Goal: Find specific page/section: Find specific page/section

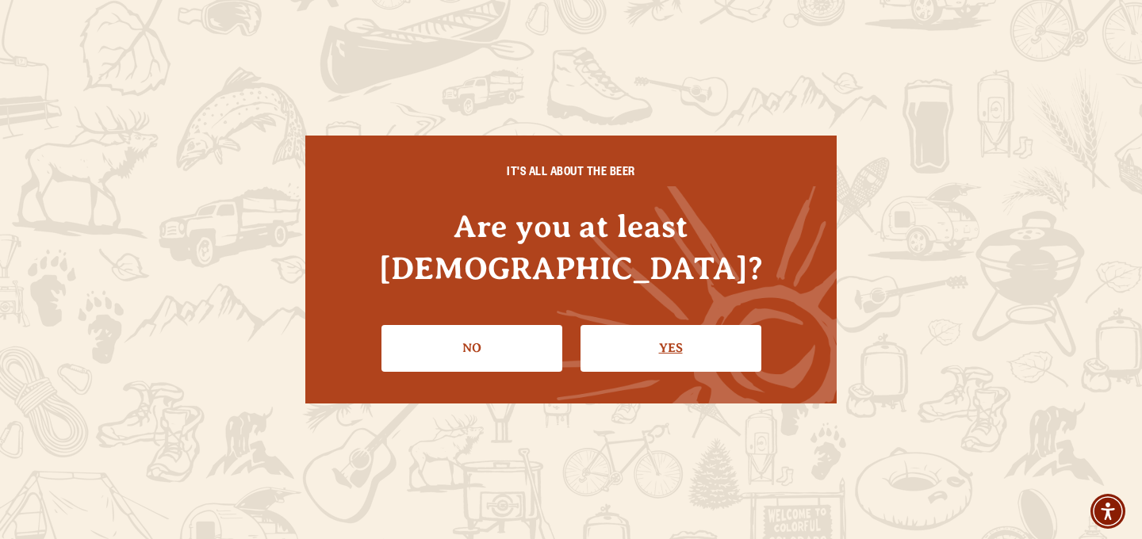
click at [660, 330] on link "Yes" at bounding box center [671, 348] width 181 height 46
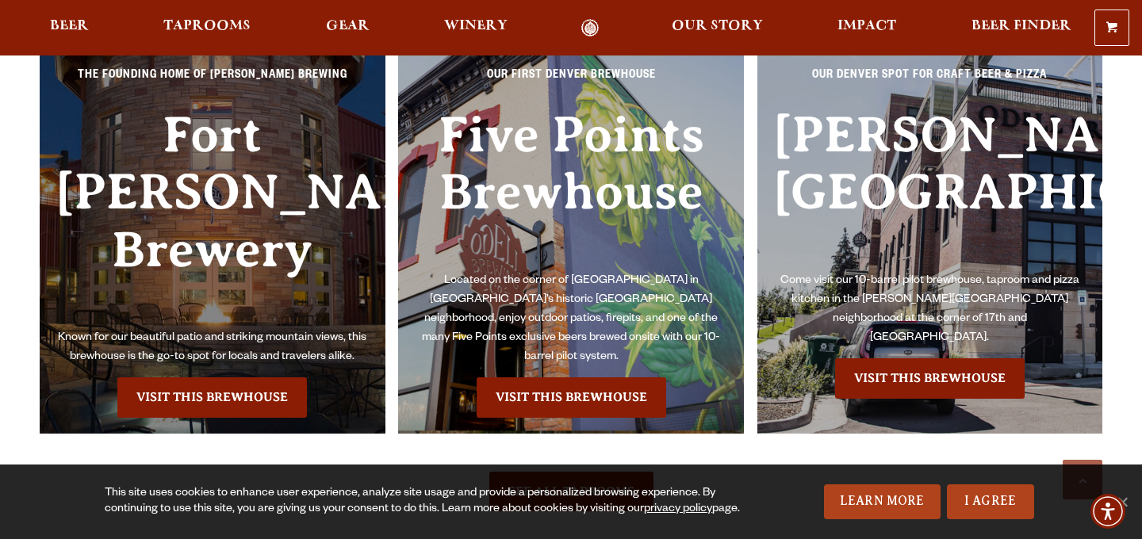
scroll to position [3620, 0]
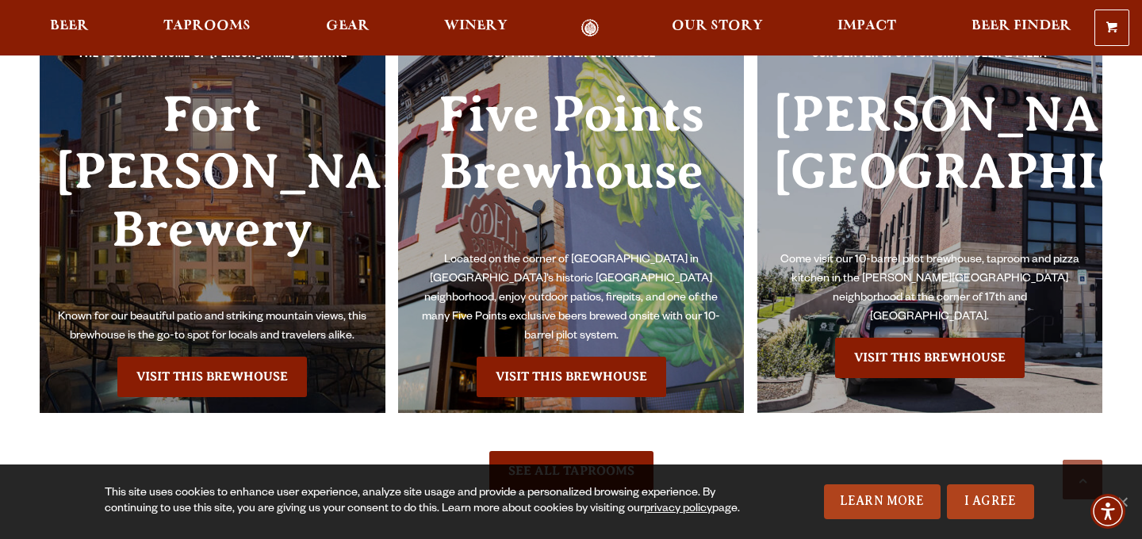
click at [218, 190] on h3 "Fort [PERSON_NAME] Brewery" at bounding box center [213, 197] width 314 height 223
click at [202, 357] on link "Visit this Brewhouse" at bounding box center [212, 377] width 190 height 40
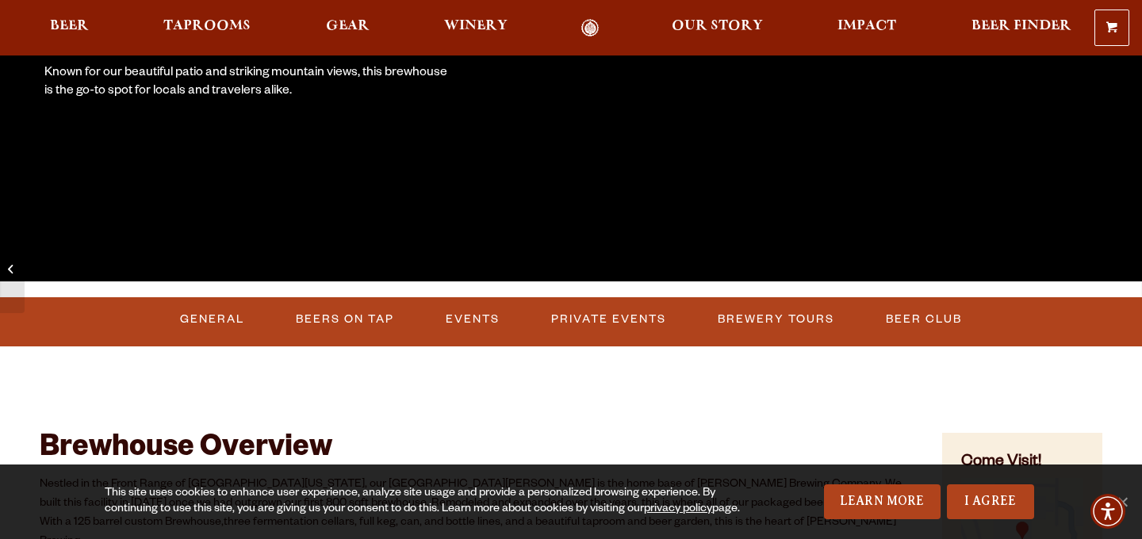
scroll to position [423, 0]
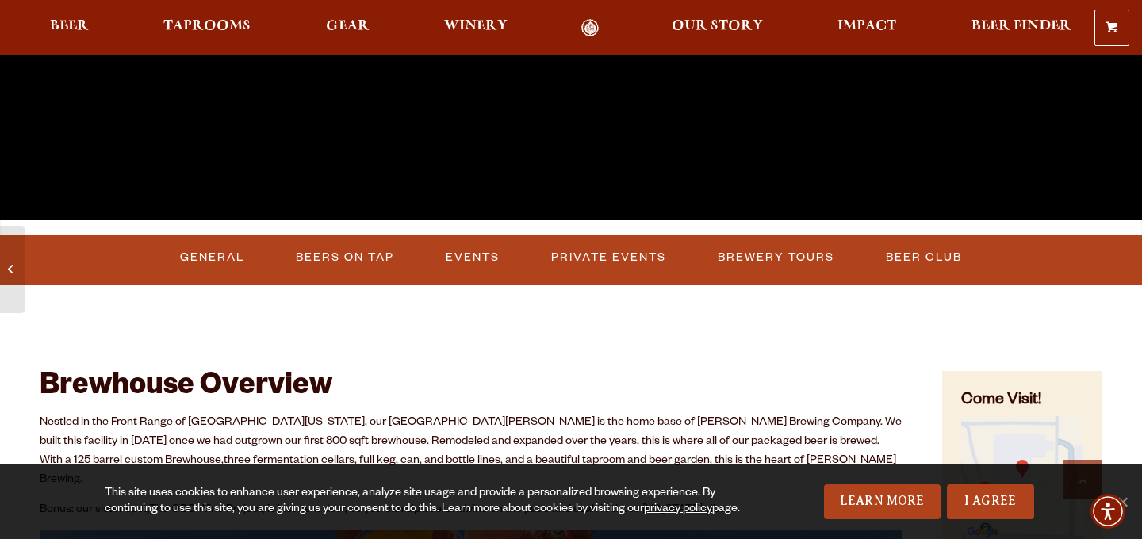
click at [462, 251] on link "Events" at bounding box center [472, 258] width 67 height 36
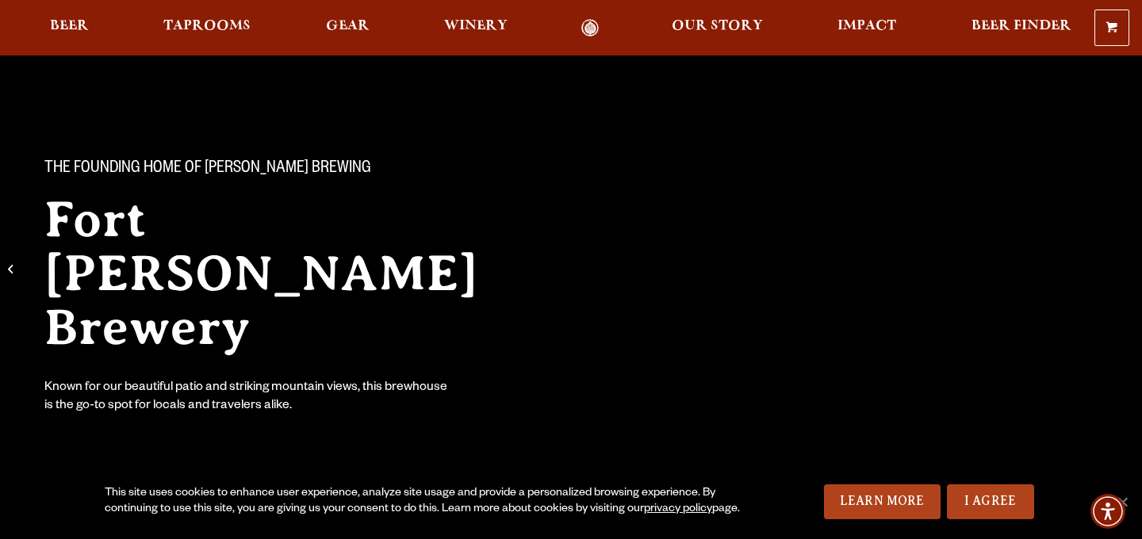
scroll to position [43, 0]
